Goal: Information Seeking & Learning: Learn about a topic

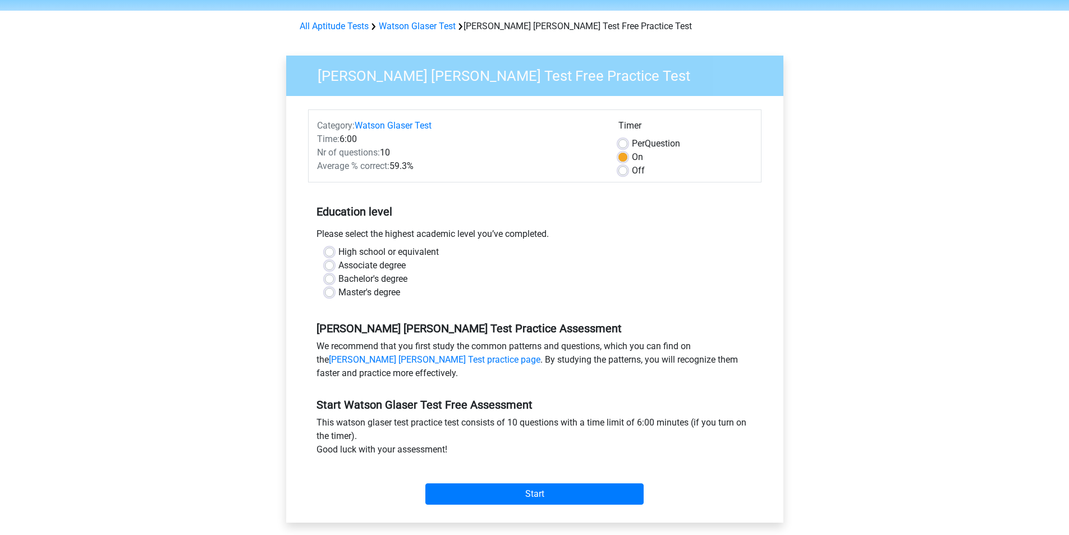
scroll to position [56, 0]
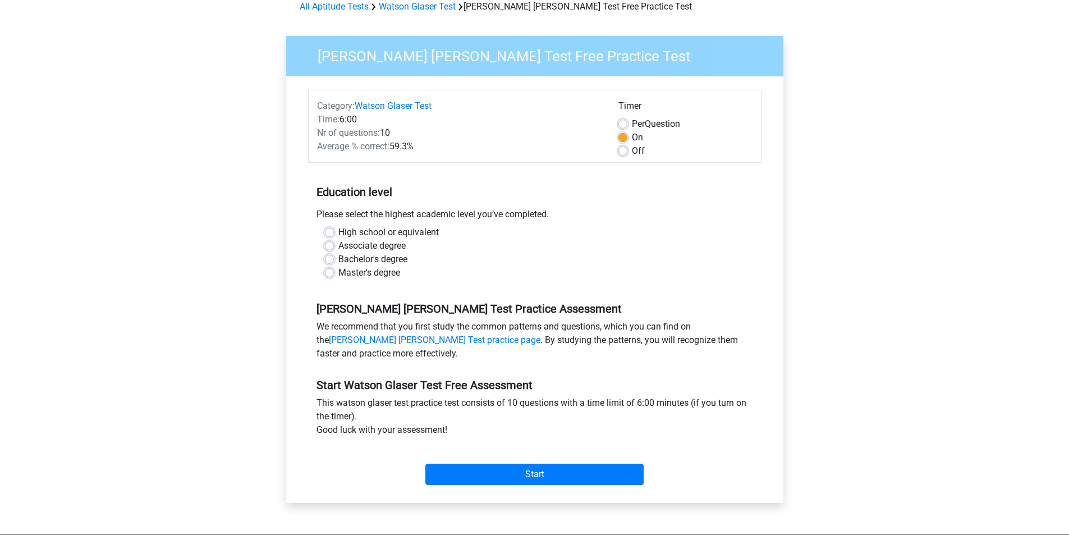
click at [330, 227] on div "High school or equivalent" at bounding box center [535, 232] width 420 height 13
click at [338, 229] on label "High school or equivalent" at bounding box center [388, 232] width 100 height 13
click at [328, 229] on input "High school or equivalent" at bounding box center [329, 231] width 9 height 11
radio input "true"
click at [540, 472] on input "Start" at bounding box center [534, 473] width 218 height 21
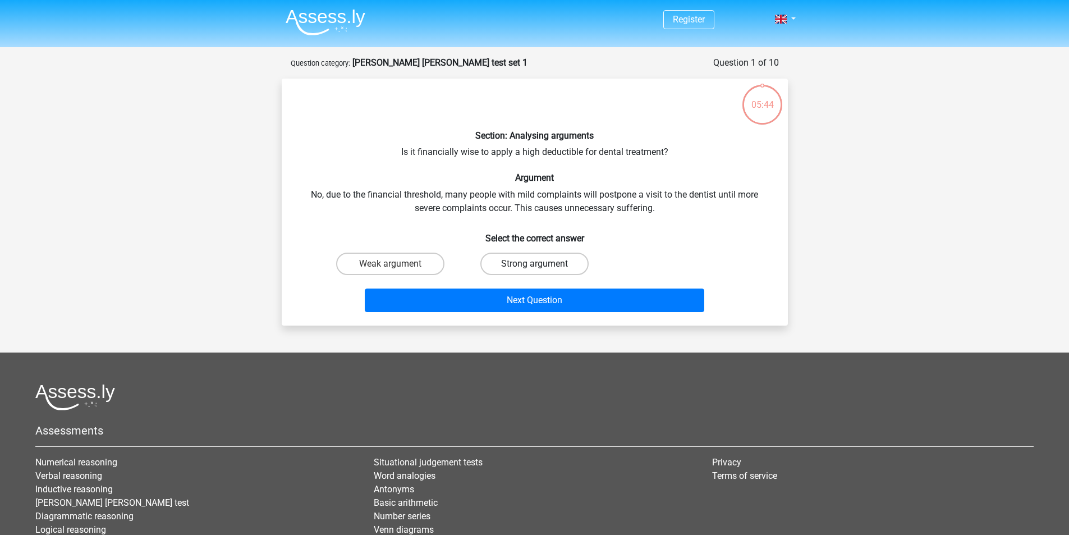
click at [524, 267] on label "Strong argument" at bounding box center [534, 263] width 108 height 22
click at [534, 267] on input "Strong argument" at bounding box center [537, 267] width 7 height 7
radio input "true"
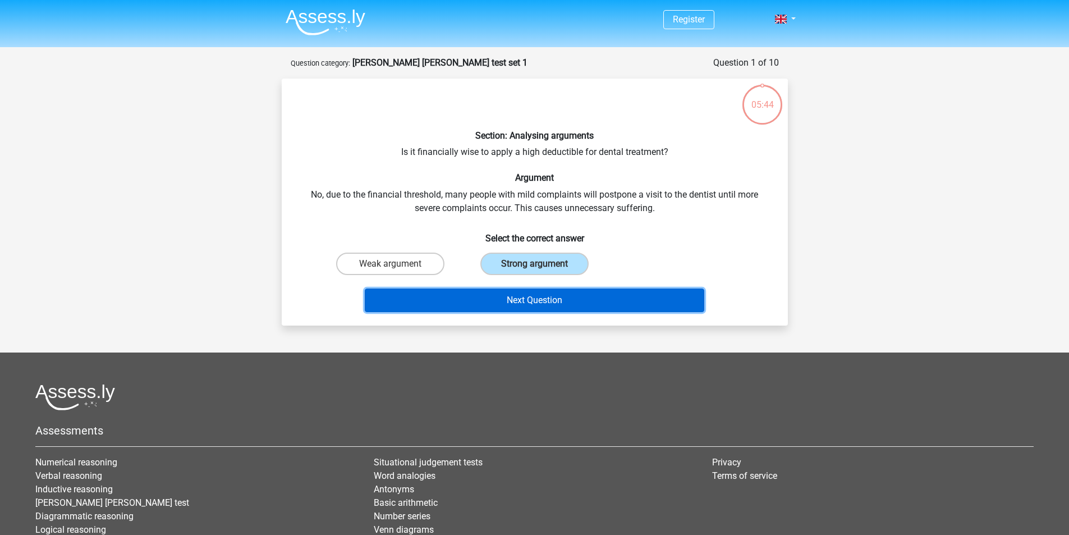
click at [508, 306] on button "Next Question" at bounding box center [534, 300] width 339 height 24
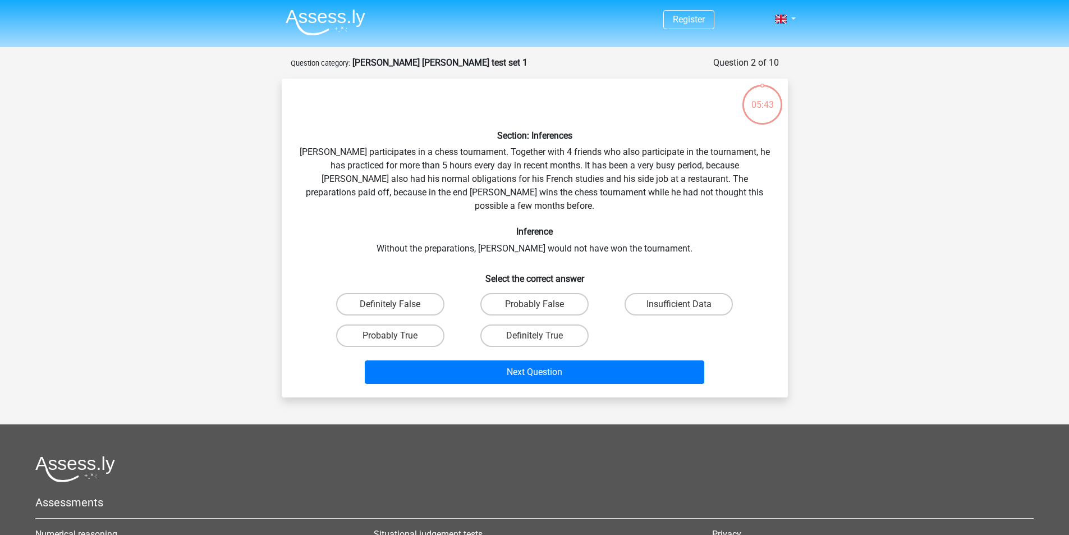
scroll to position [56, 0]
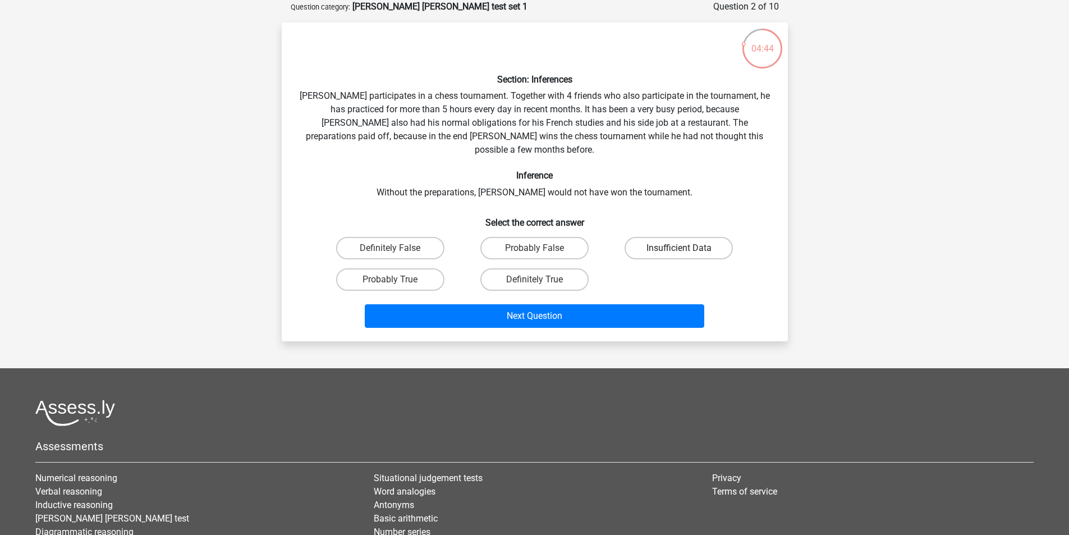
click at [655, 237] on label "Insufficient Data" at bounding box center [678, 248] width 108 height 22
click at [679, 248] on input "Insufficient Data" at bounding box center [682, 251] width 7 height 7
radio input "true"
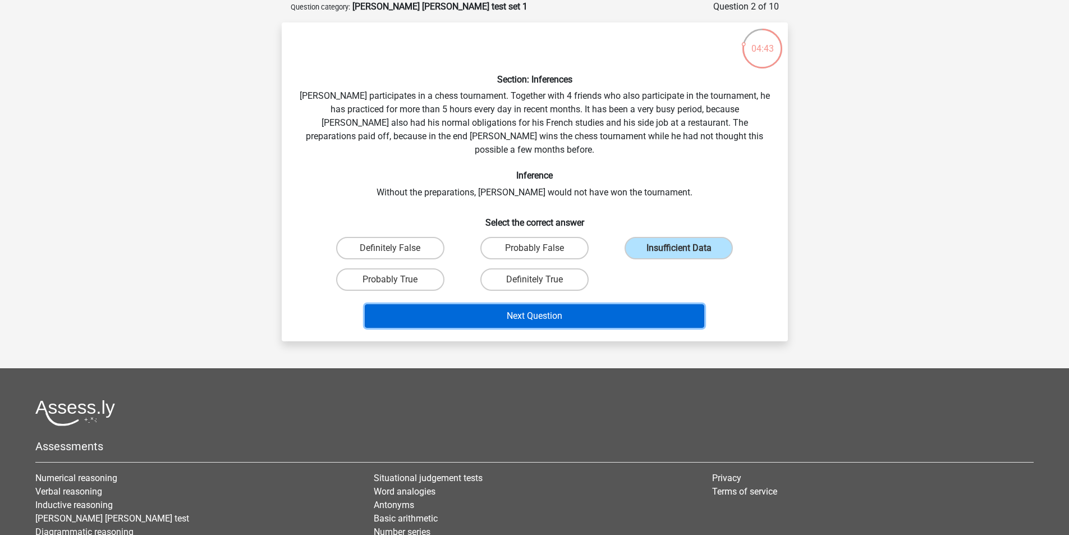
click at [635, 304] on button "Next Question" at bounding box center [534, 316] width 339 height 24
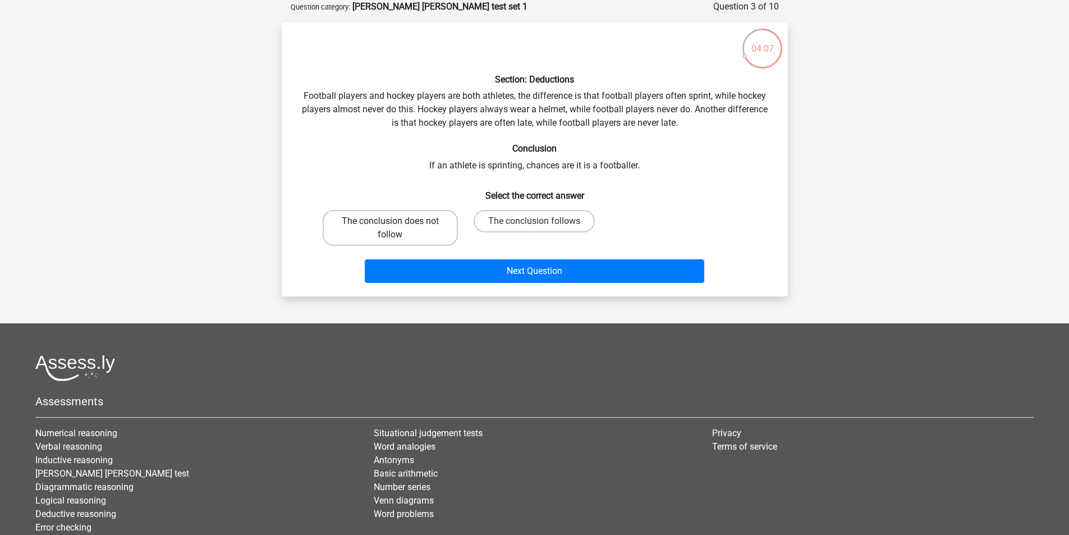
click at [424, 215] on label "The conclusion does not follow" at bounding box center [390, 228] width 135 height 36
click at [397, 221] on input "The conclusion does not follow" at bounding box center [393, 224] width 7 height 7
radio input "true"
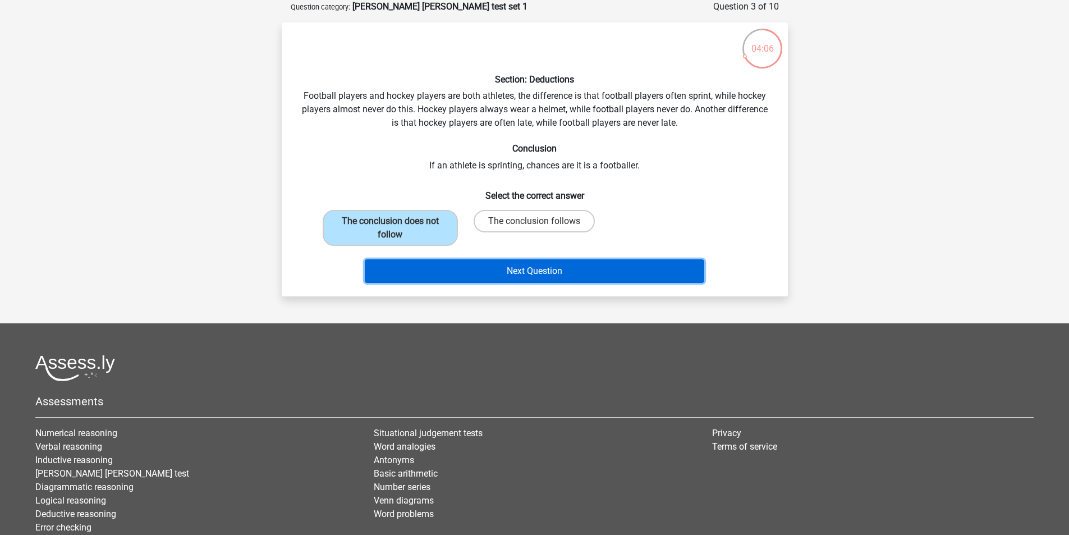
click at [467, 263] on button "Next Question" at bounding box center [534, 271] width 339 height 24
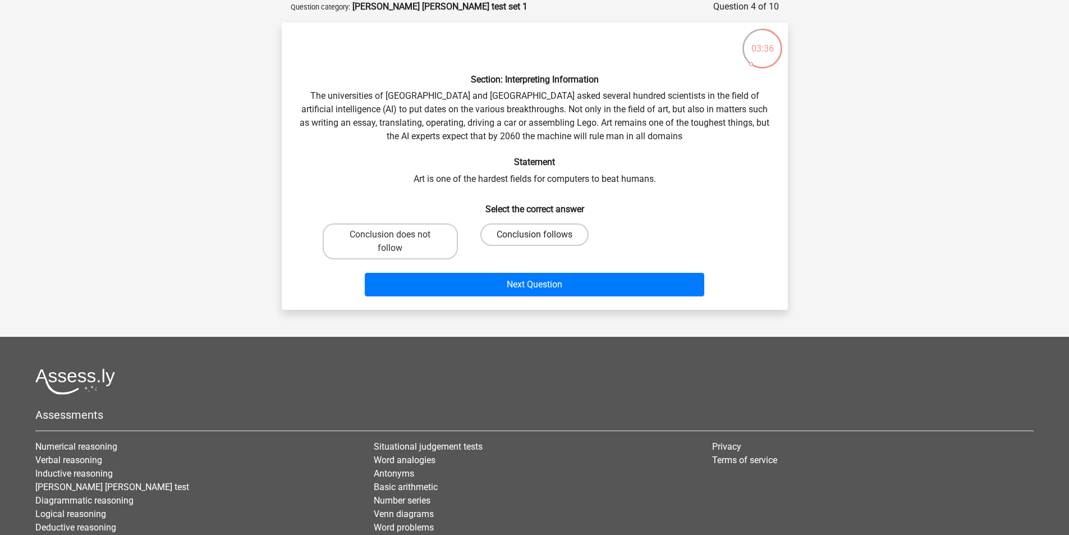
click at [507, 230] on label "Conclusion follows" at bounding box center [534, 234] width 108 height 22
click at [534, 235] on input "Conclusion follows" at bounding box center [537, 238] width 7 height 7
radio input "true"
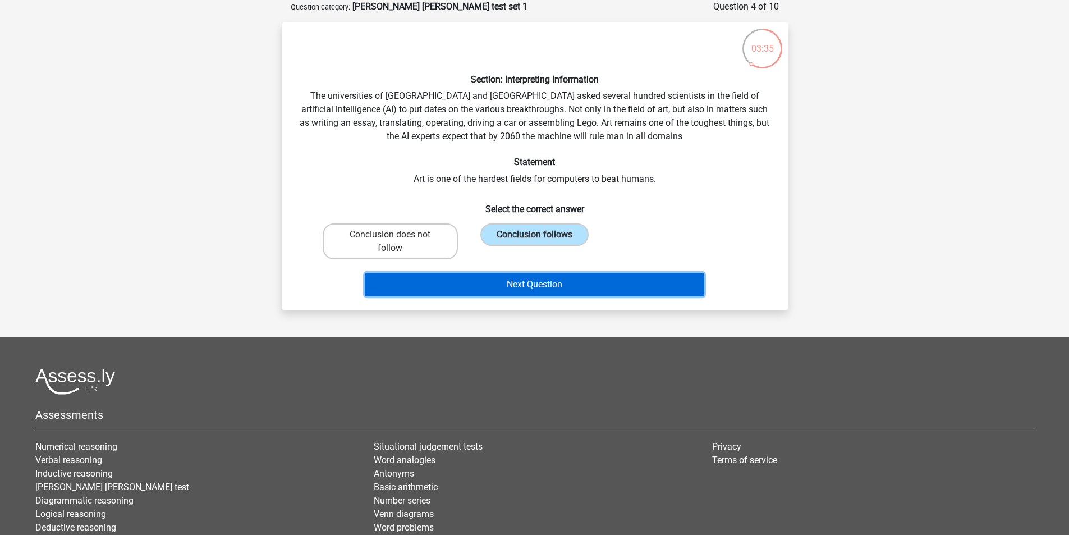
click at [502, 277] on button "Next Question" at bounding box center [534, 285] width 339 height 24
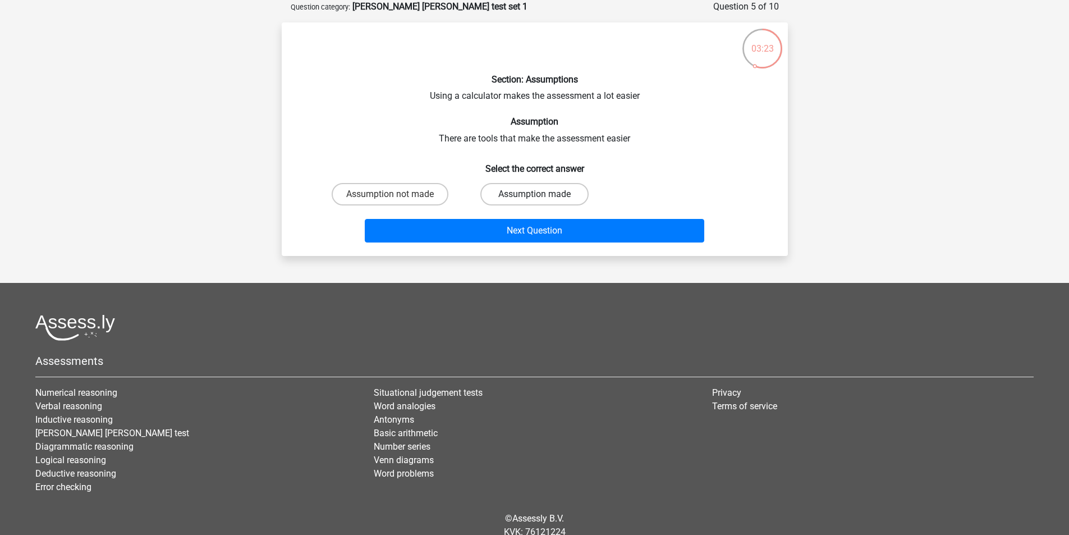
click at [527, 196] on label "Assumption made" at bounding box center [534, 194] width 108 height 22
click at [534, 196] on input "Assumption made" at bounding box center [537, 197] width 7 height 7
radio input "true"
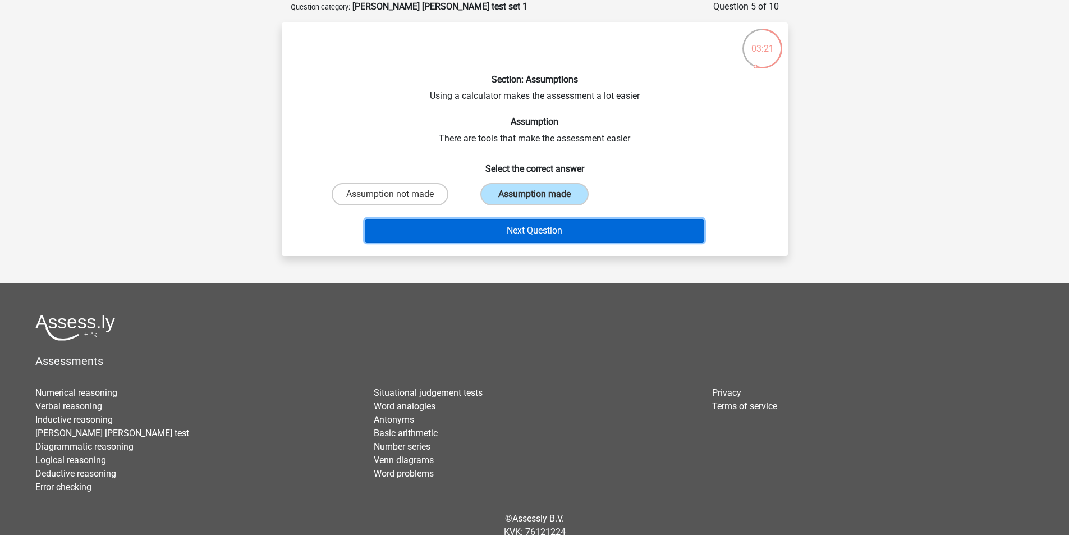
click at [505, 225] on button "Next Question" at bounding box center [534, 231] width 339 height 24
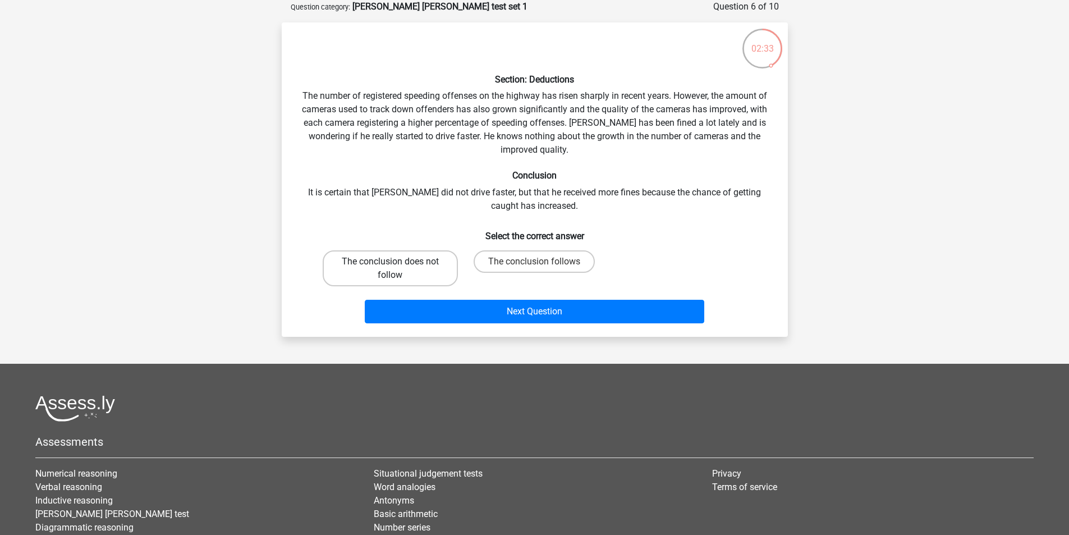
click at [421, 266] on label "The conclusion does not follow" at bounding box center [390, 268] width 135 height 36
click at [397, 266] on input "The conclusion does not follow" at bounding box center [393, 264] width 7 height 7
radio input "true"
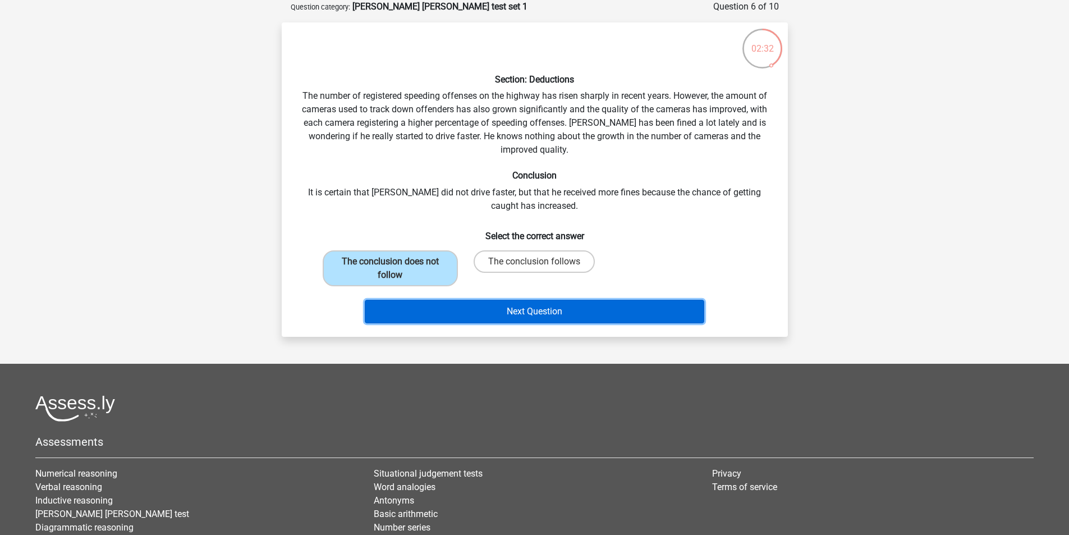
click at [482, 309] on button "Next Question" at bounding box center [534, 312] width 339 height 24
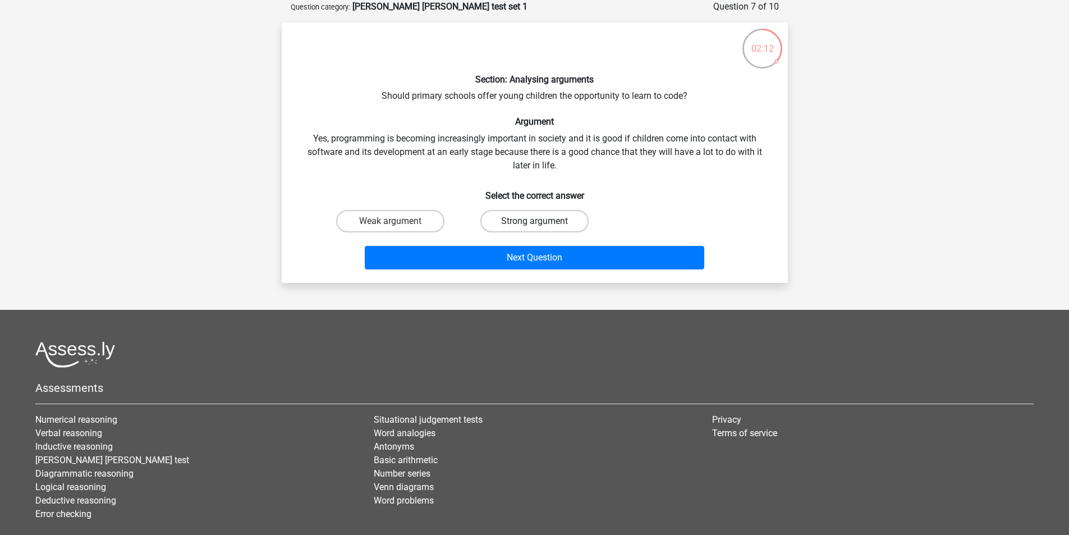
click at [510, 229] on label "Strong argument" at bounding box center [534, 221] width 108 height 22
click at [534, 228] on input "Strong argument" at bounding box center [537, 224] width 7 height 7
radio input "true"
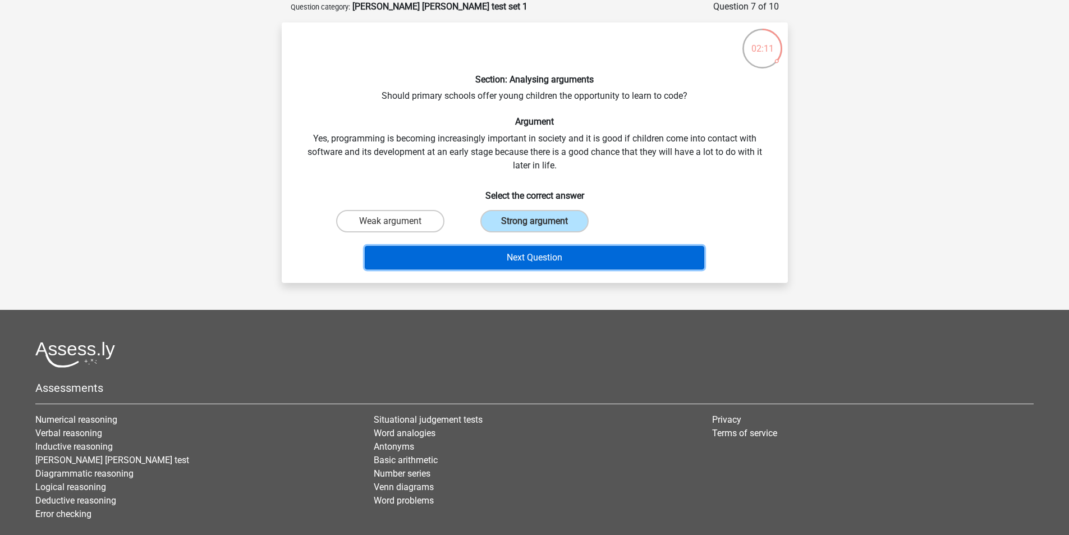
click at [511, 261] on button "Next Question" at bounding box center [534, 258] width 339 height 24
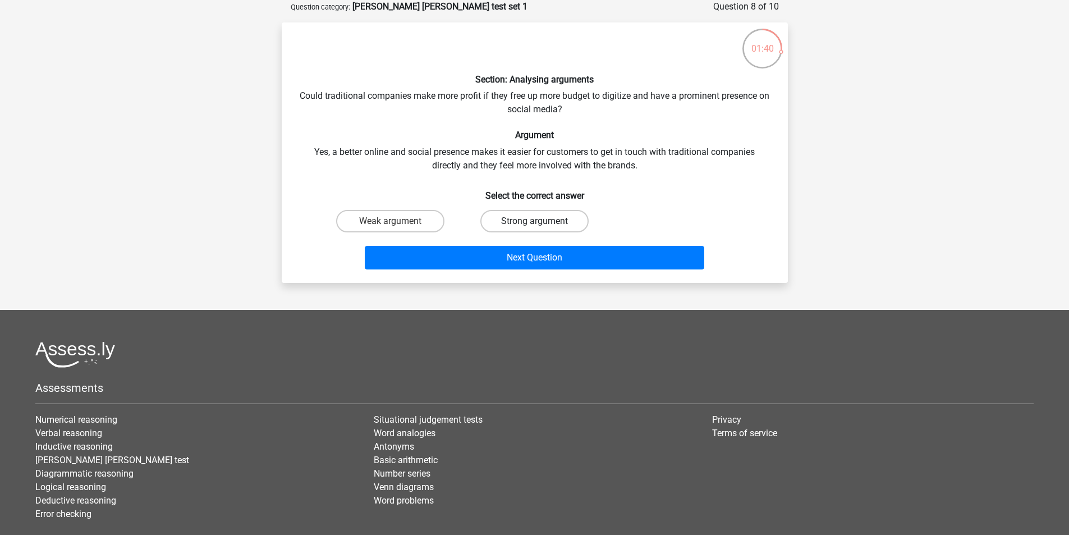
click at [497, 217] on label "Strong argument" at bounding box center [534, 221] width 108 height 22
click at [534, 221] on input "Strong argument" at bounding box center [537, 224] width 7 height 7
radio input "true"
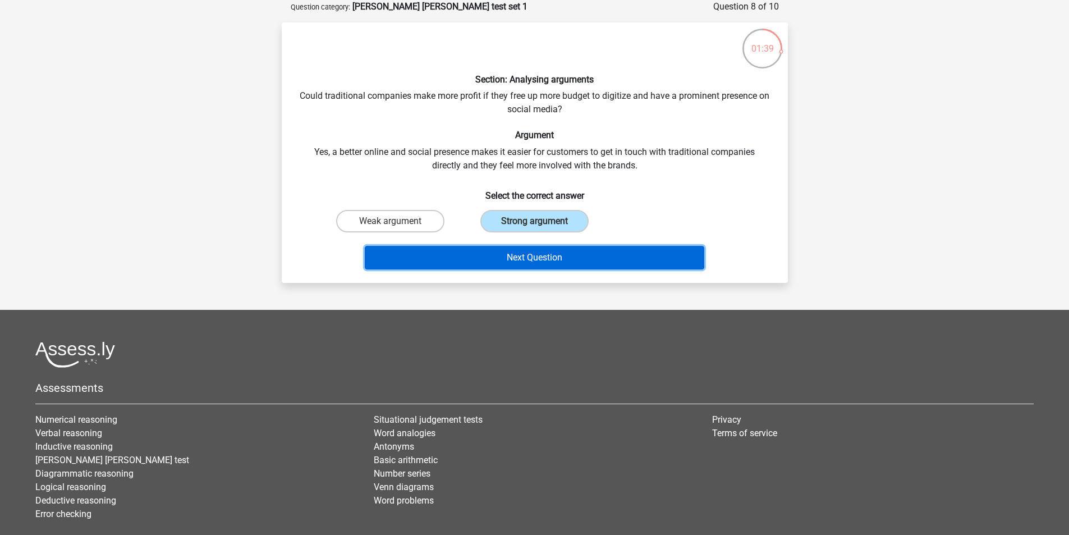
click at [513, 253] on button "Next Question" at bounding box center [534, 258] width 339 height 24
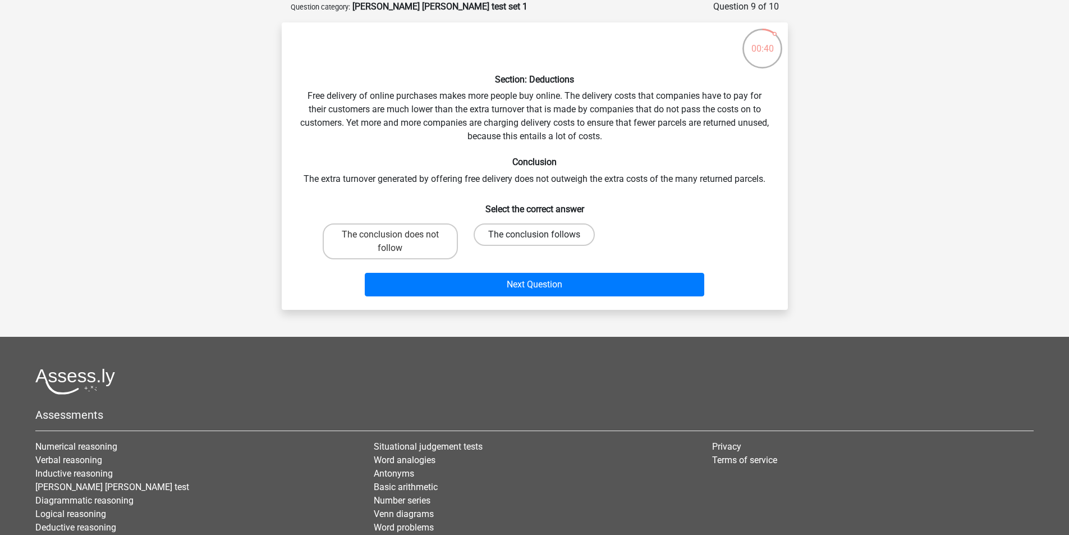
click at [545, 235] on label "The conclusion follows" at bounding box center [534, 234] width 121 height 22
click at [541, 235] on input "The conclusion follows" at bounding box center [537, 238] width 7 height 7
radio input "true"
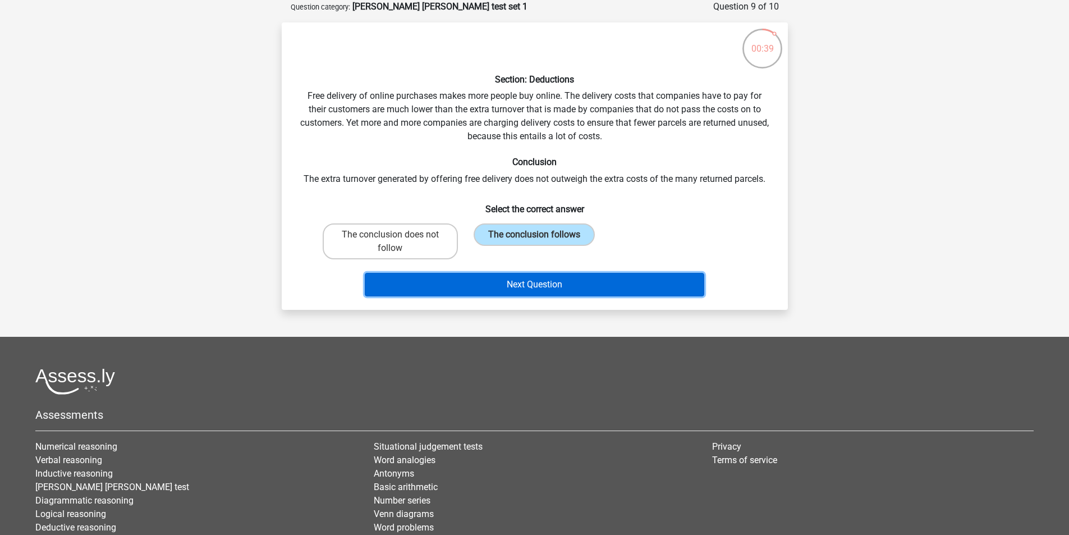
click at [585, 291] on button "Next Question" at bounding box center [534, 285] width 339 height 24
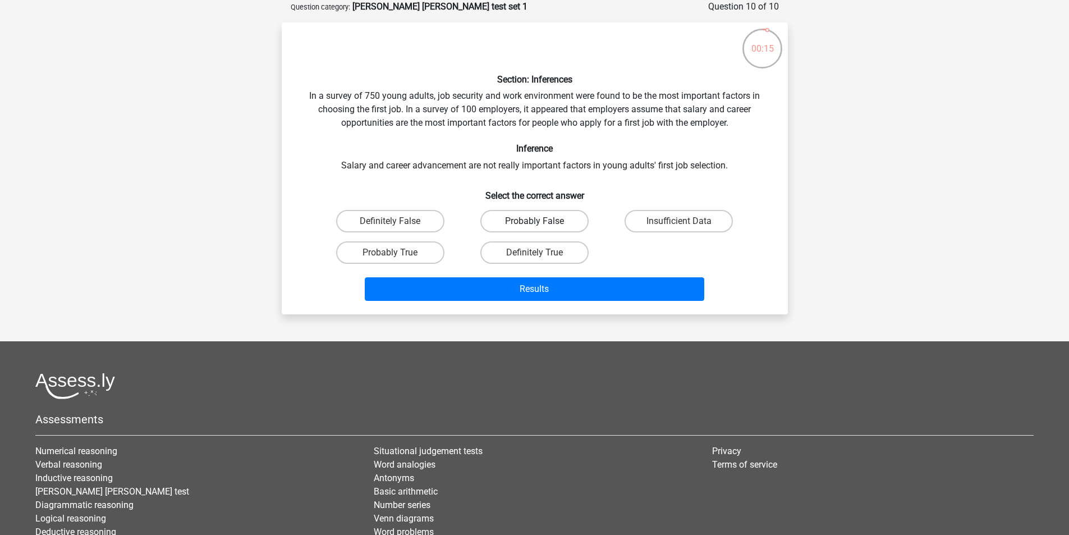
click at [516, 222] on label "Probably False" at bounding box center [534, 221] width 108 height 22
click at [534, 222] on input "Probably False" at bounding box center [537, 224] width 7 height 7
radio input "true"
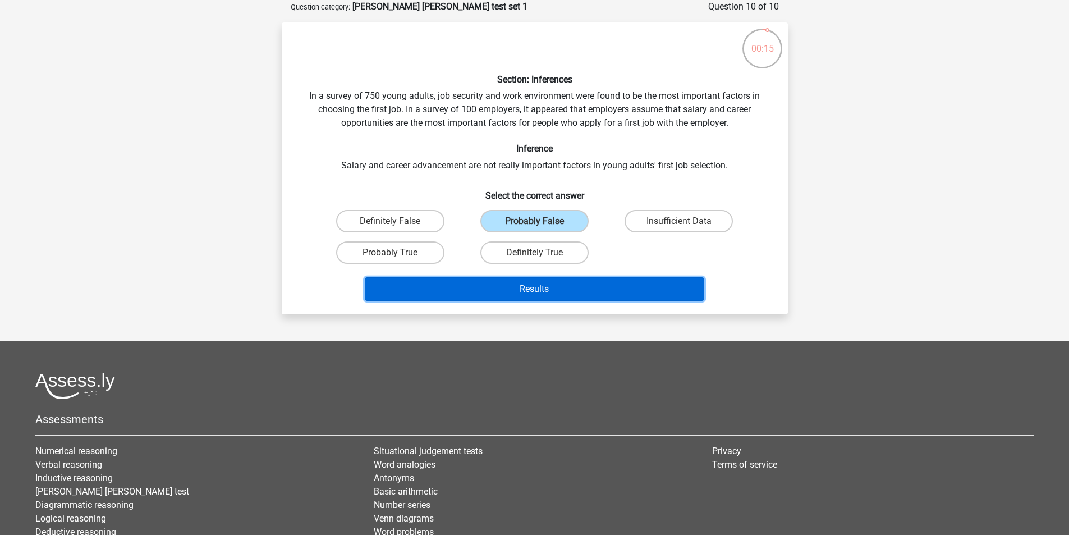
click at [517, 282] on button "Results" at bounding box center [534, 289] width 339 height 24
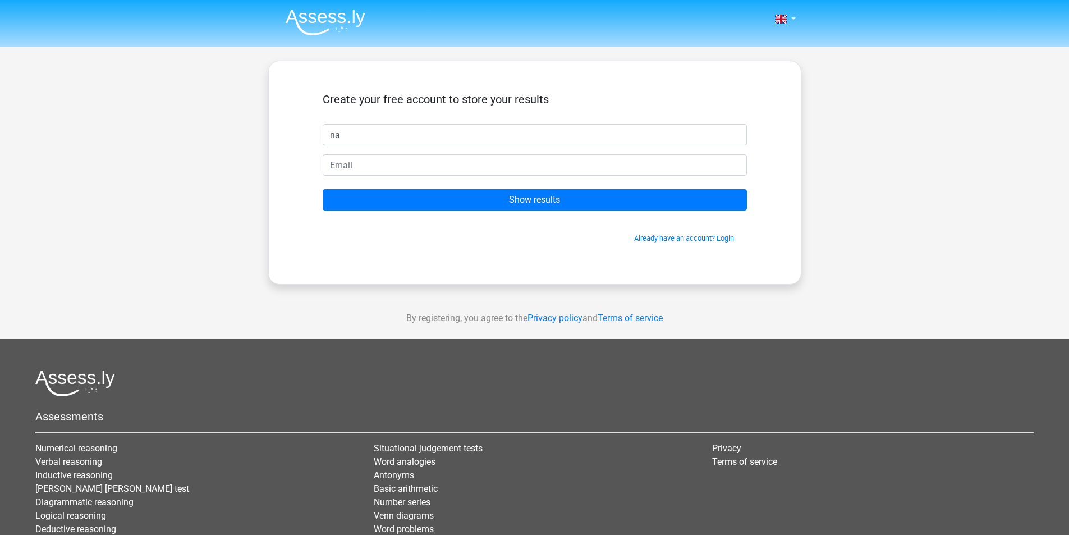
type input "n"
type input "Najma"
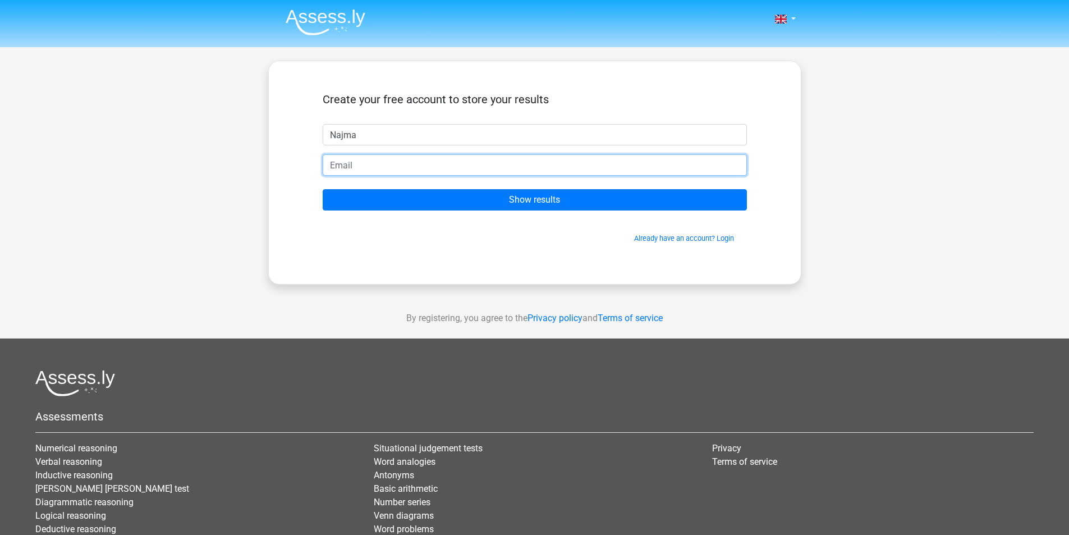
click at [418, 175] on input "email" at bounding box center [535, 164] width 424 height 21
type input "[EMAIL_ADDRESS][DOMAIN_NAME]"
click at [323, 189] on input "Show results" at bounding box center [535, 199] width 424 height 21
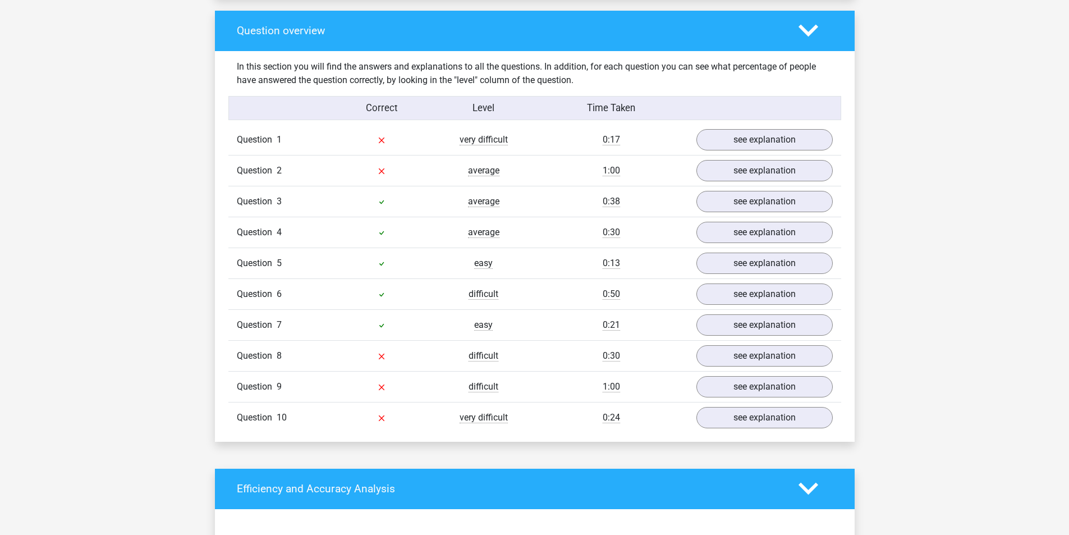
scroll to position [842, 0]
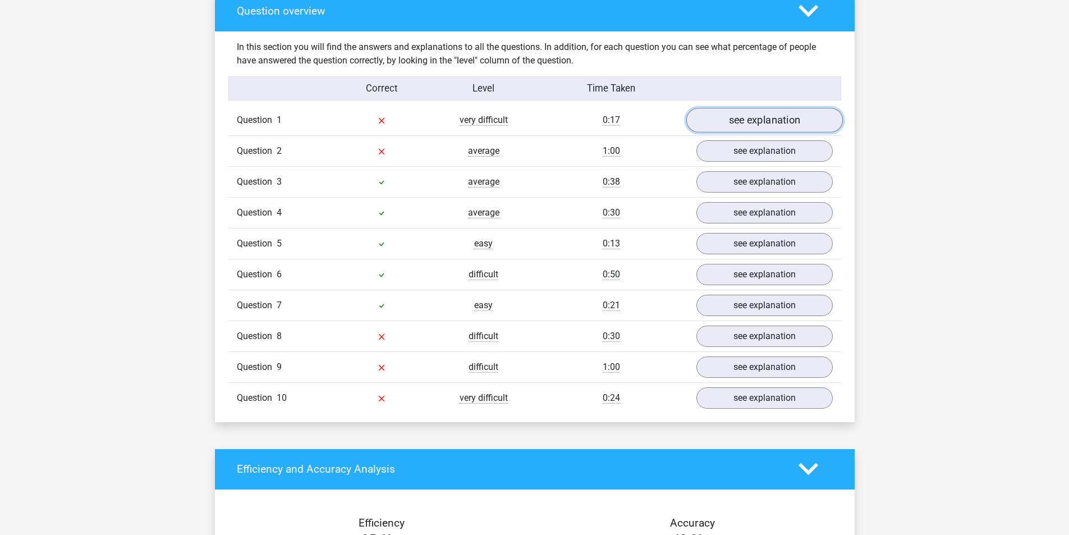
click at [776, 114] on link "see explanation" at bounding box center [764, 120] width 157 height 25
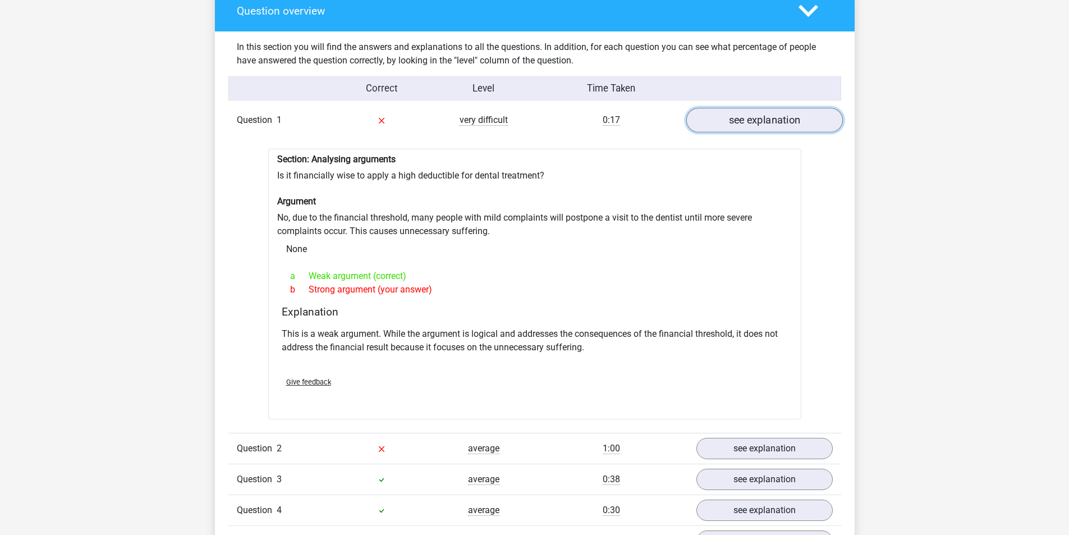
click at [757, 109] on link "see explanation" at bounding box center [764, 120] width 157 height 25
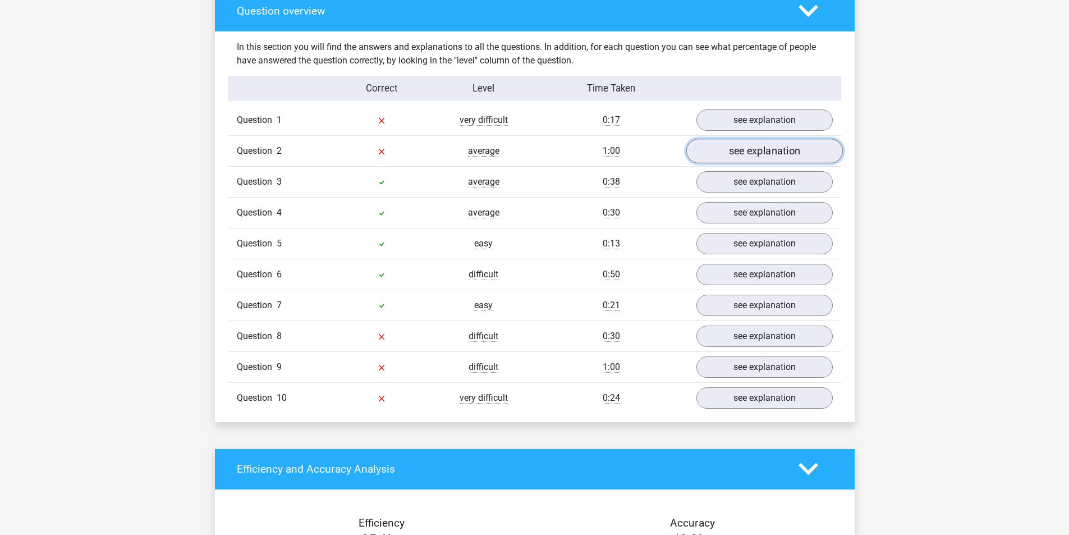
click at [749, 143] on link "see explanation" at bounding box center [764, 151] width 157 height 25
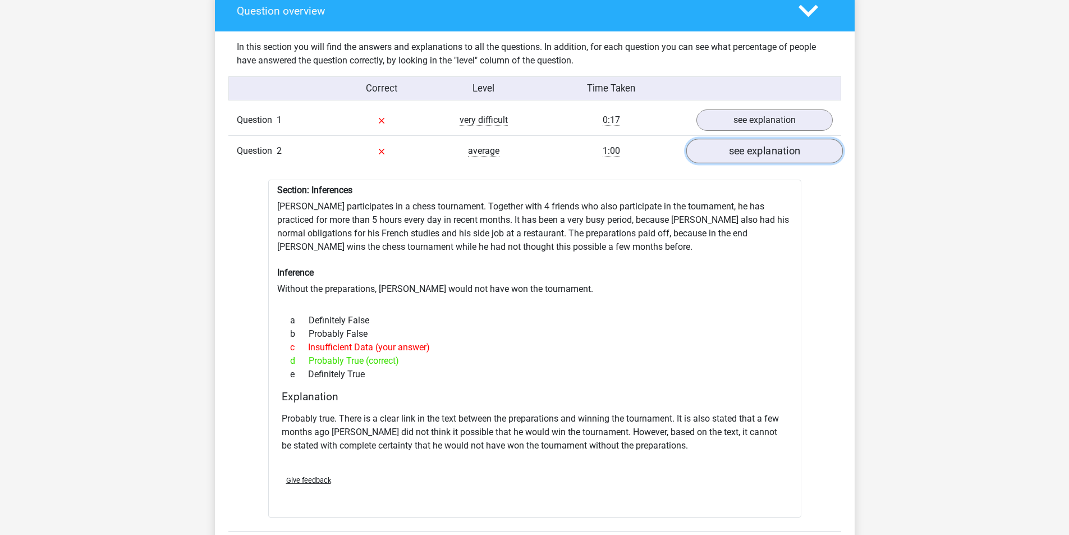
click at [749, 143] on link "see explanation" at bounding box center [764, 151] width 157 height 25
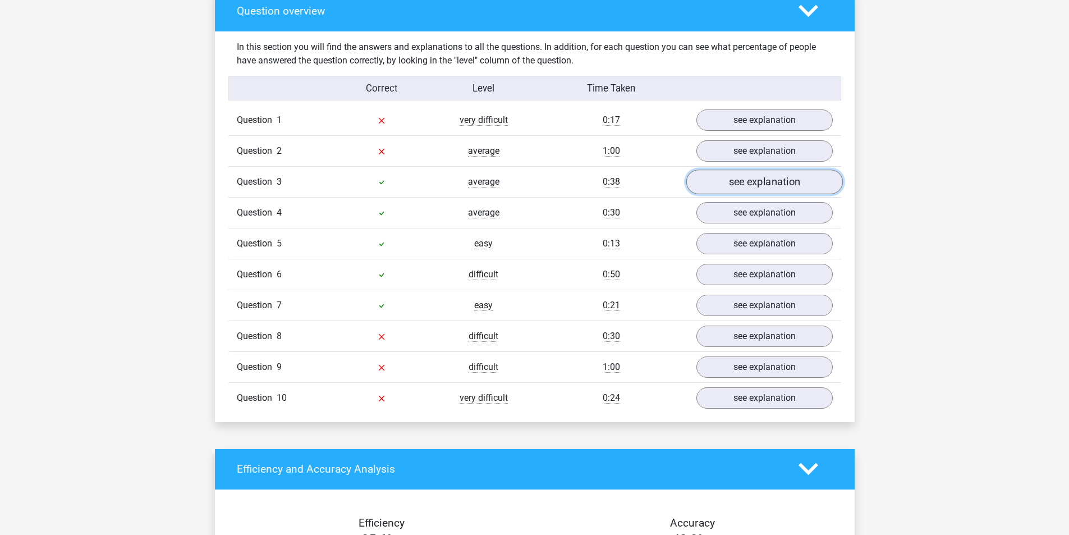
click at [738, 171] on link "see explanation" at bounding box center [764, 181] width 157 height 25
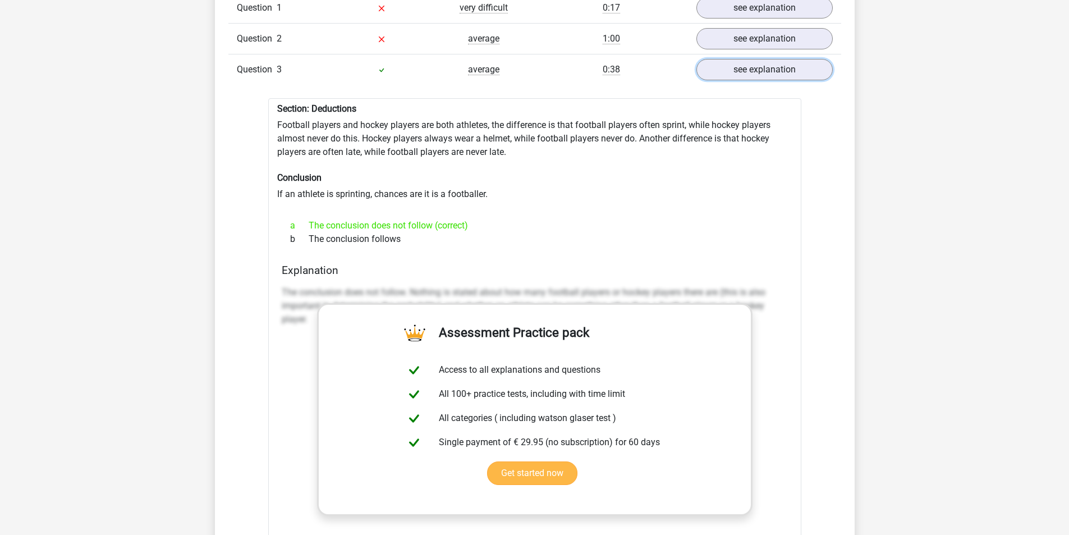
scroll to position [898, 0]
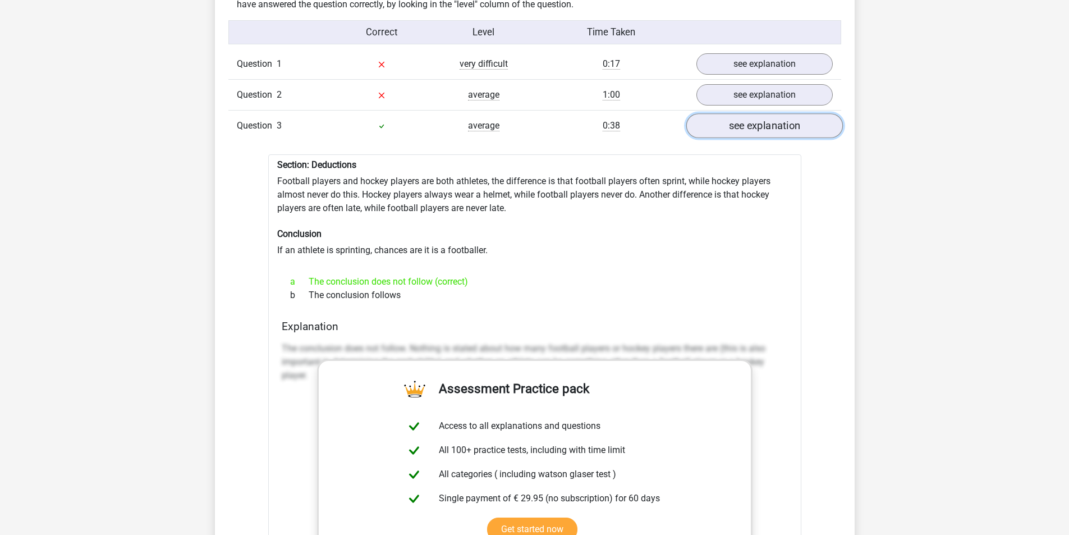
click at [724, 114] on link "see explanation" at bounding box center [764, 125] width 157 height 25
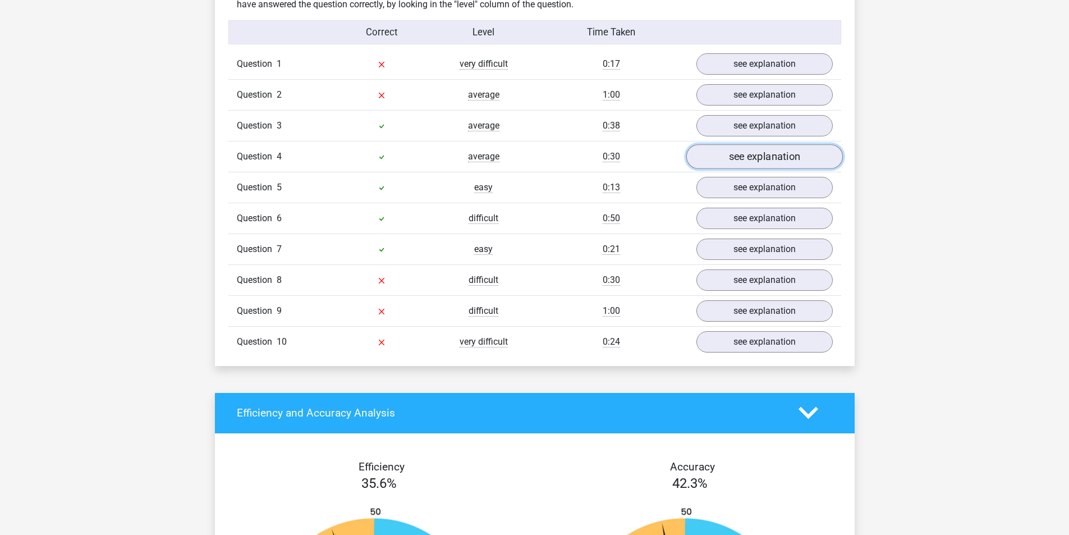
click at [726, 166] on link "see explanation" at bounding box center [764, 156] width 157 height 25
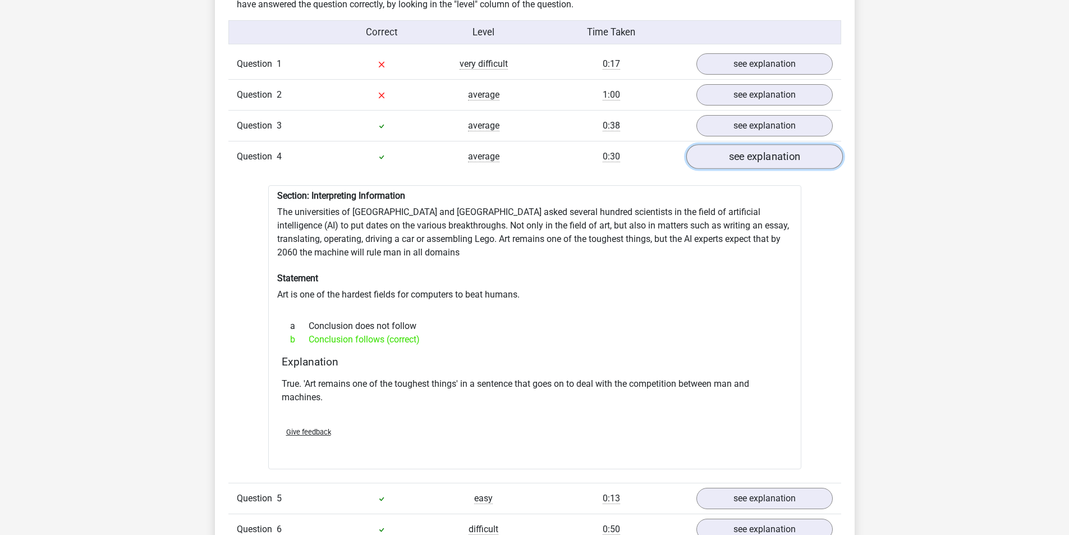
click at [726, 166] on link "see explanation" at bounding box center [764, 156] width 157 height 25
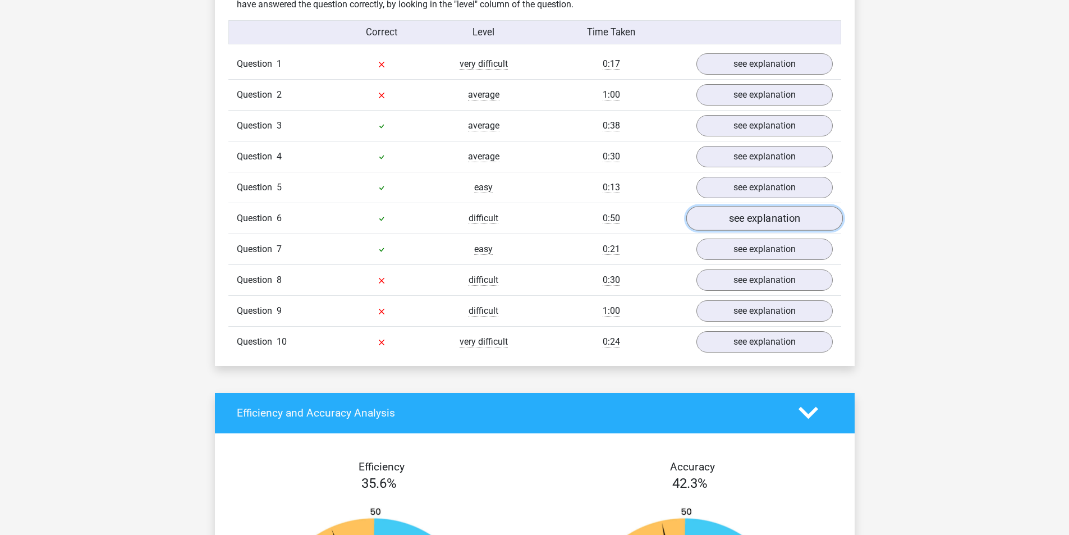
click at [738, 219] on link "see explanation" at bounding box center [764, 218] width 157 height 25
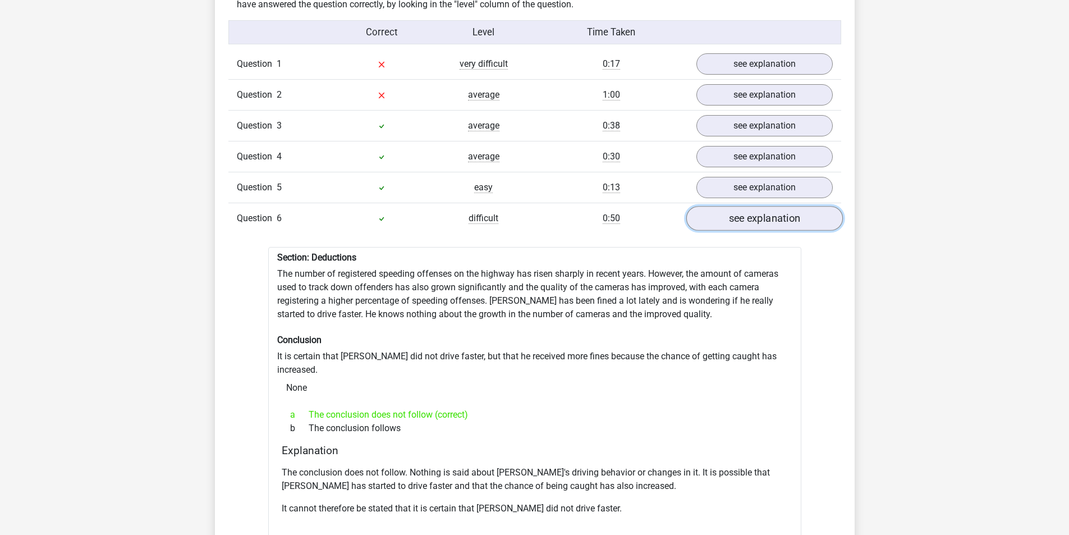
click at [738, 219] on link "see explanation" at bounding box center [764, 218] width 157 height 25
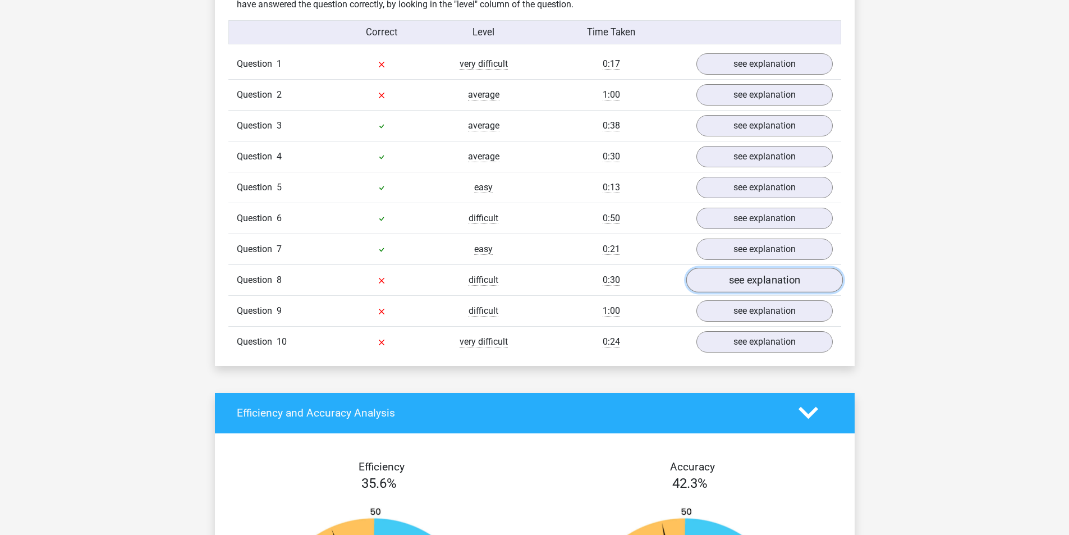
click at [720, 282] on link "see explanation" at bounding box center [764, 280] width 157 height 25
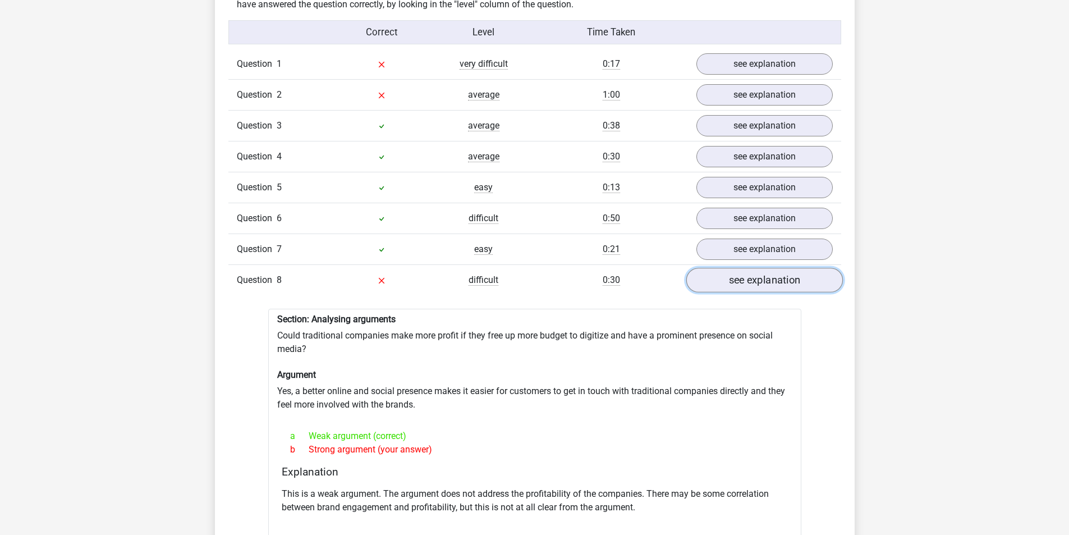
click at [720, 282] on link "see explanation" at bounding box center [764, 280] width 157 height 25
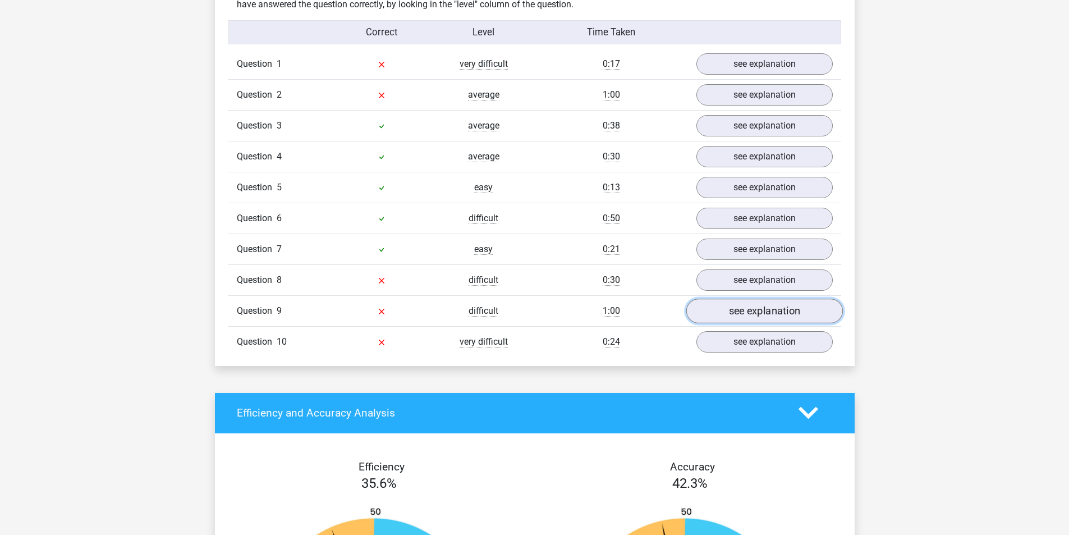
click at [822, 314] on link "see explanation" at bounding box center [764, 310] width 157 height 25
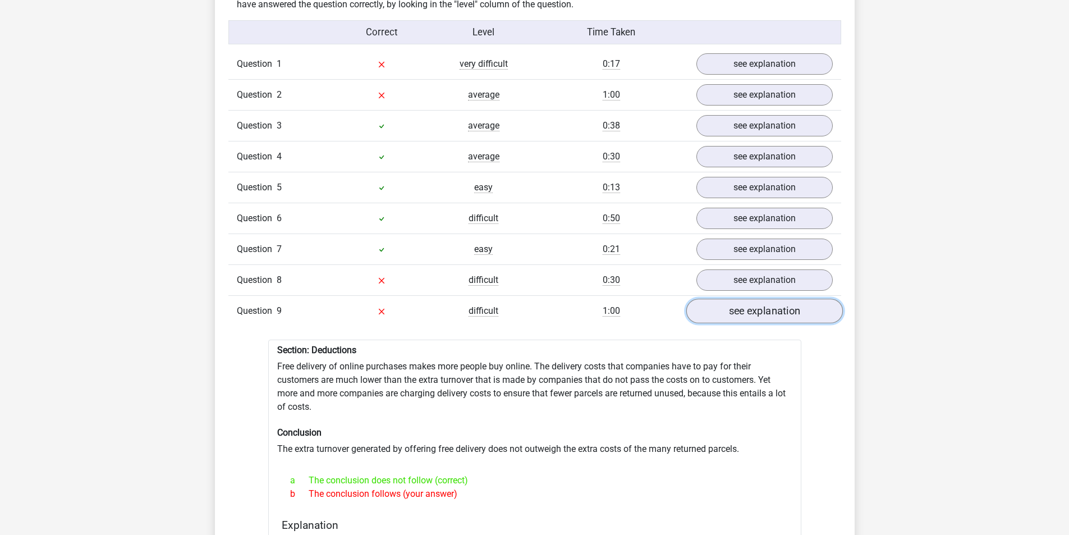
click at [760, 305] on link "see explanation" at bounding box center [764, 310] width 157 height 25
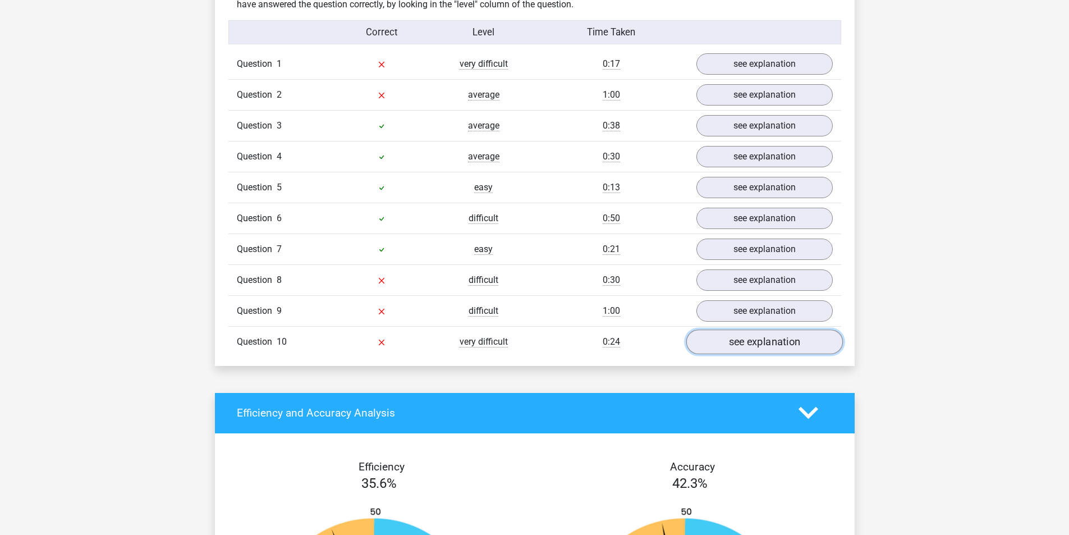
click at [750, 339] on link "see explanation" at bounding box center [764, 341] width 157 height 25
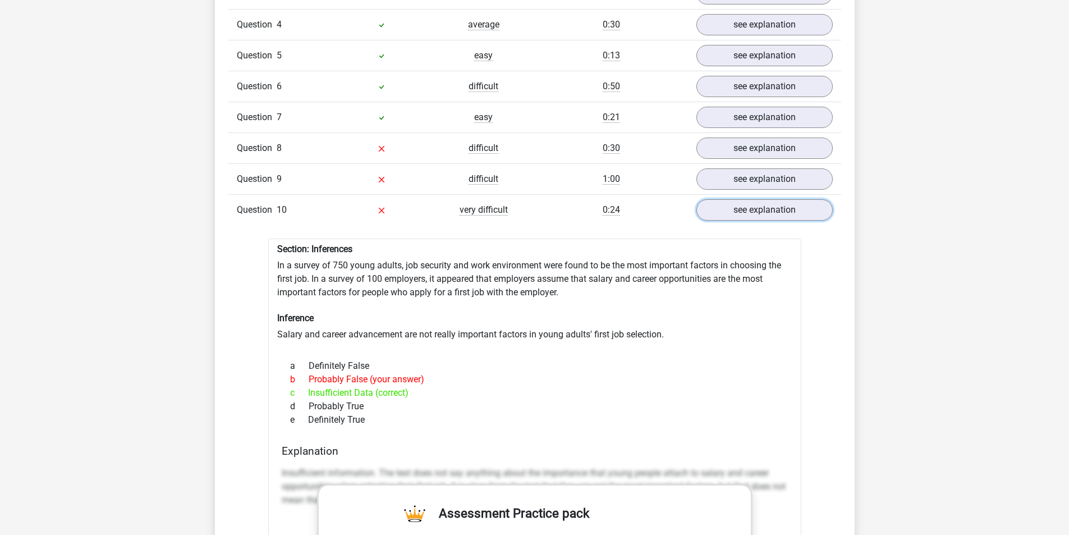
scroll to position [1010, 0]
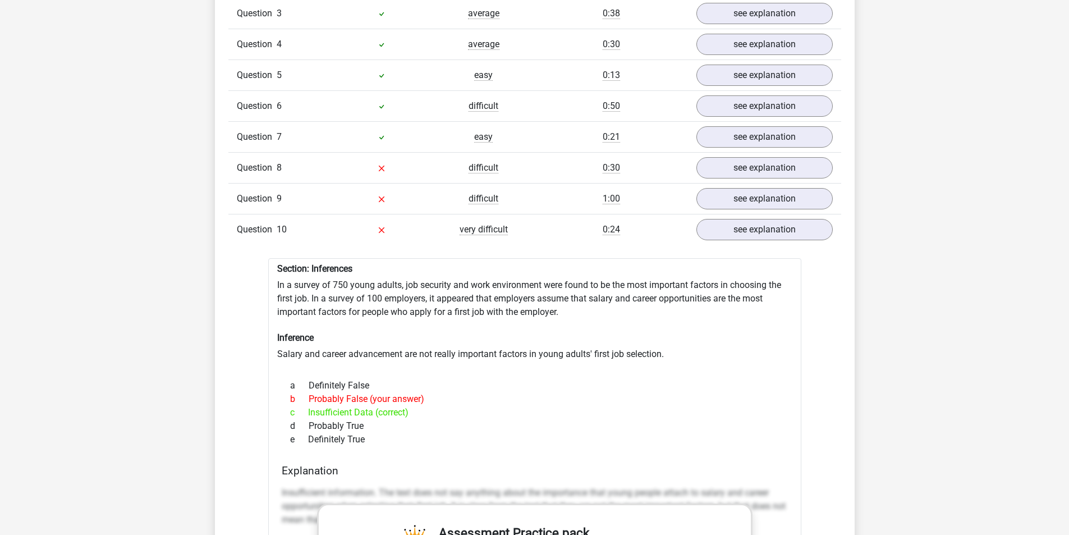
click at [790, 216] on div "Question 10 very difficult 0:24 see explanation" at bounding box center [534, 229] width 613 height 31
click at [763, 227] on link "see explanation" at bounding box center [764, 229] width 157 height 25
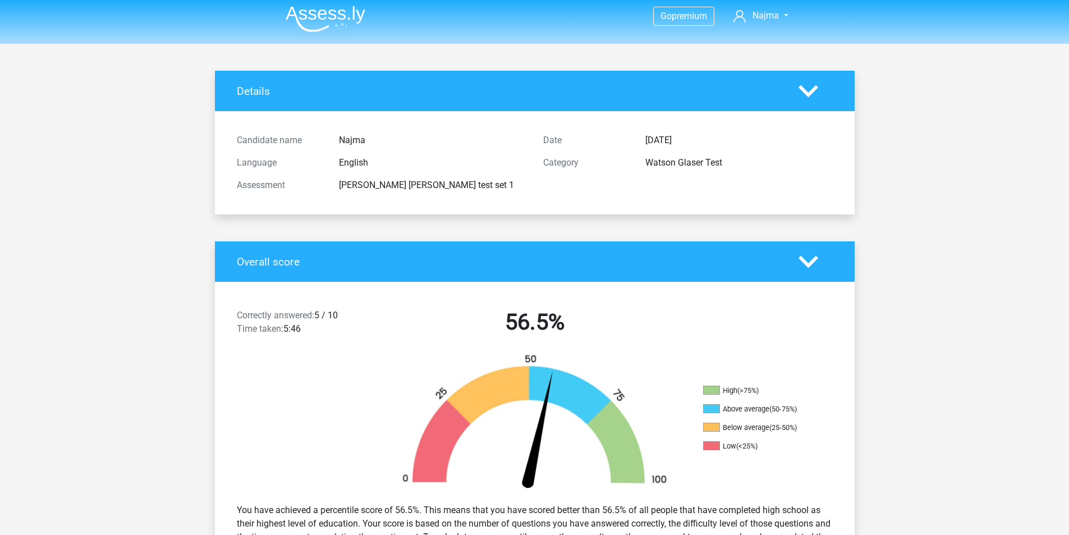
scroll to position [0, 0]
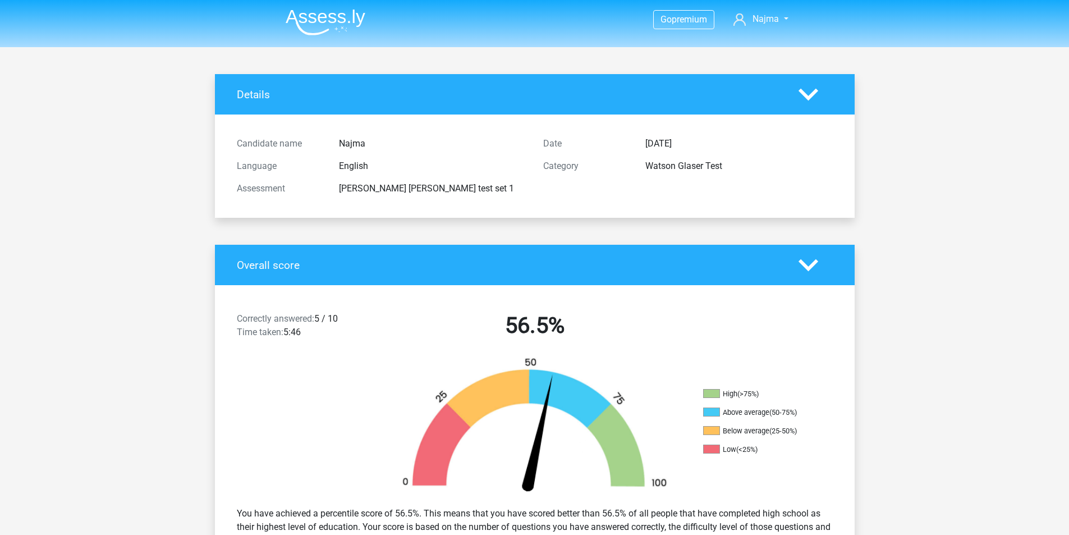
click at [803, 246] on div "Overall score" at bounding box center [535, 265] width 640 height 40
click at [796, 274] on div at bounding box center [815, 265] width 51 height 20
click at [808, 270] on polygon at bounding box center [808, 265] width 20 height 12
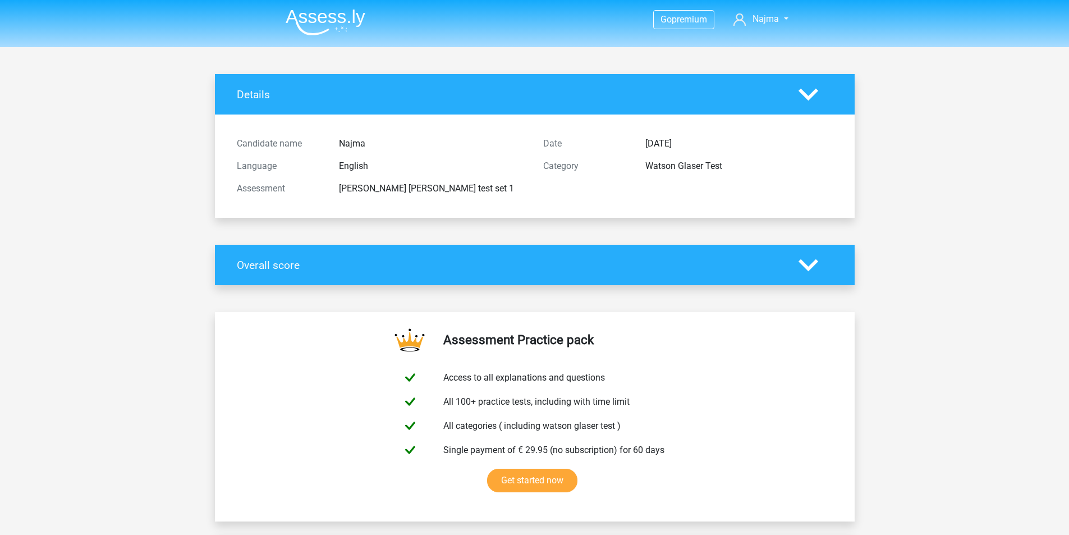
click at [808, 270] on polygon at bounding box center [808, 265] width 20 height 12
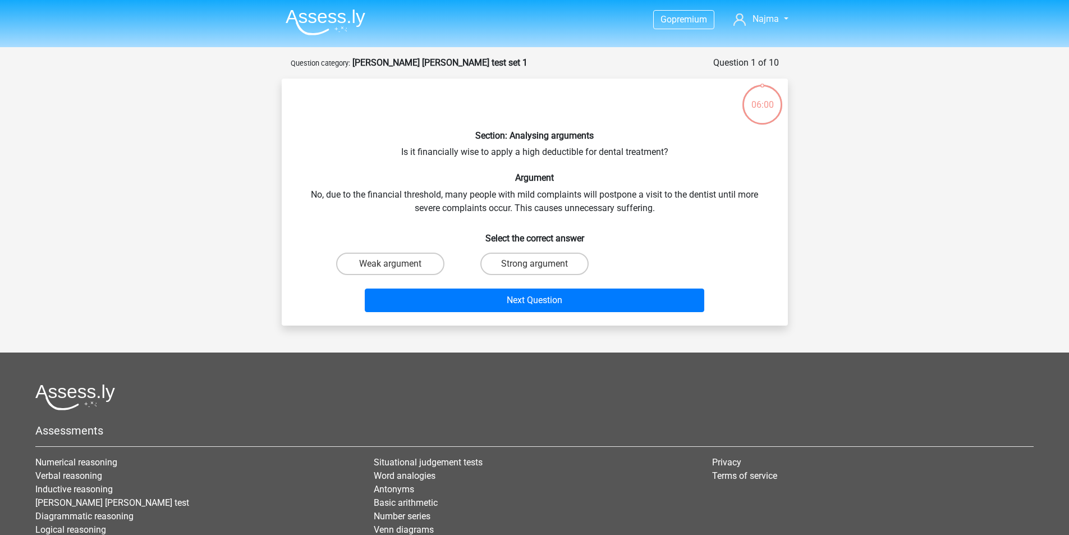
scroll to position [56, 0]
